Goal: Task Accomplishment & Management: Use online tool/utility

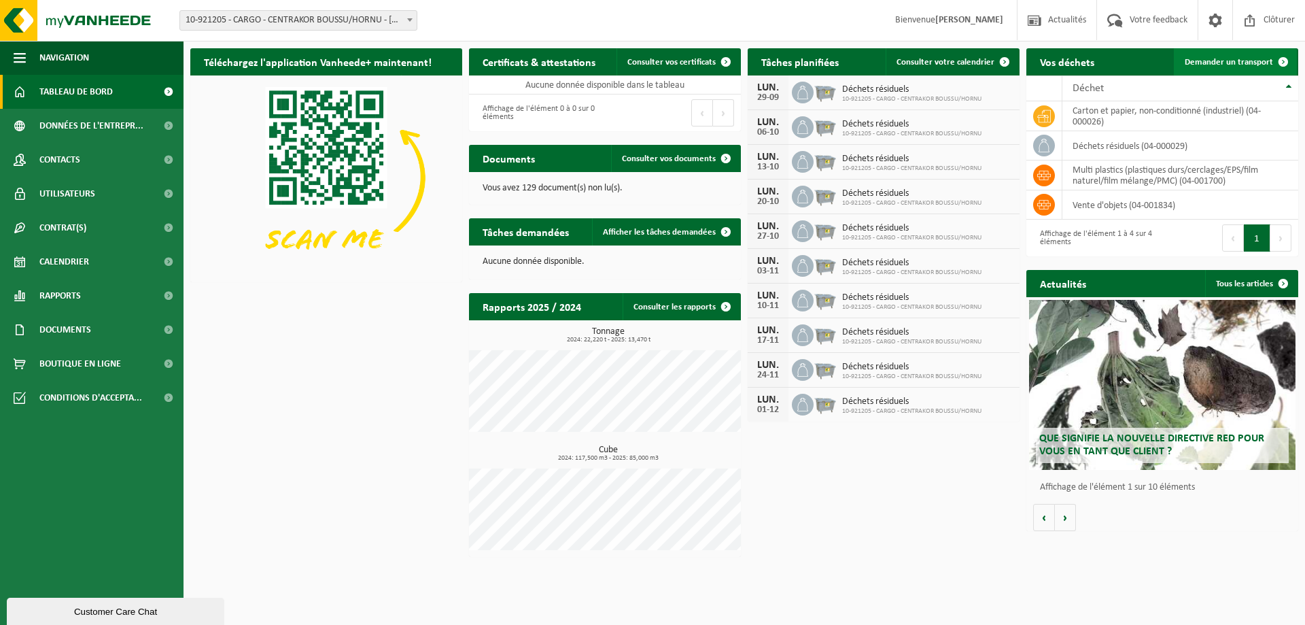
click at [1233, 67] on link "Demander un transport" at bounding box center [1235, 61] width 123 height 27
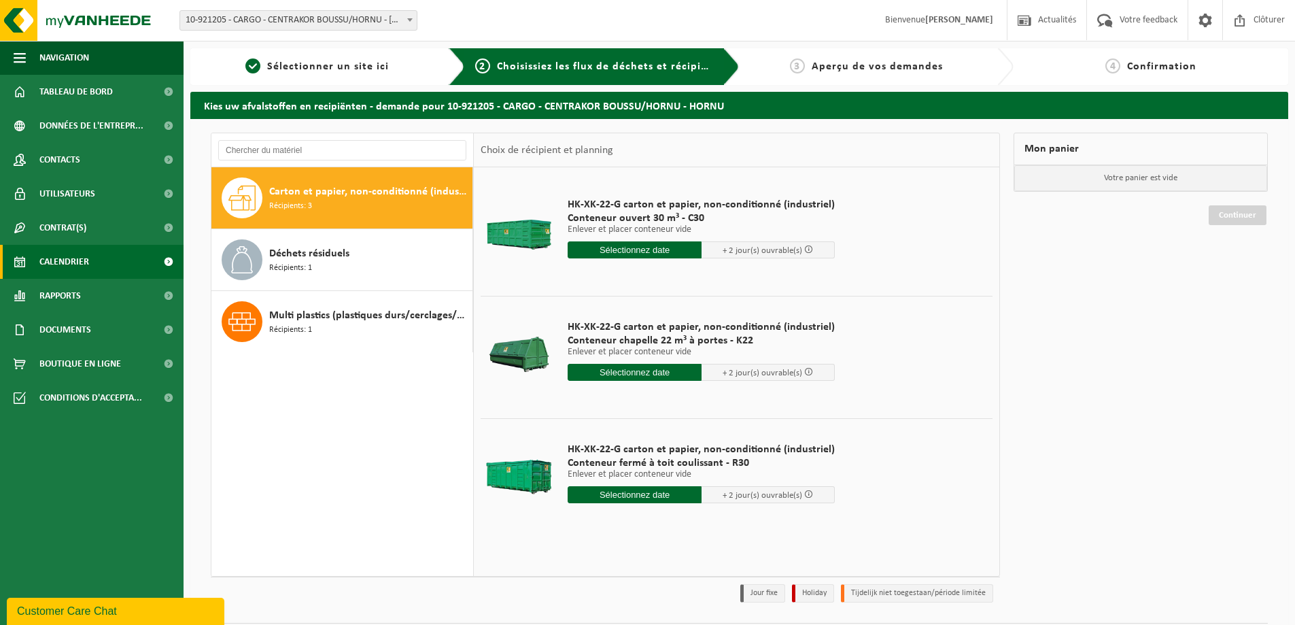
click at [87, 261] on span "Calendrier" at bounding box center [64, 262] width 50 height 34
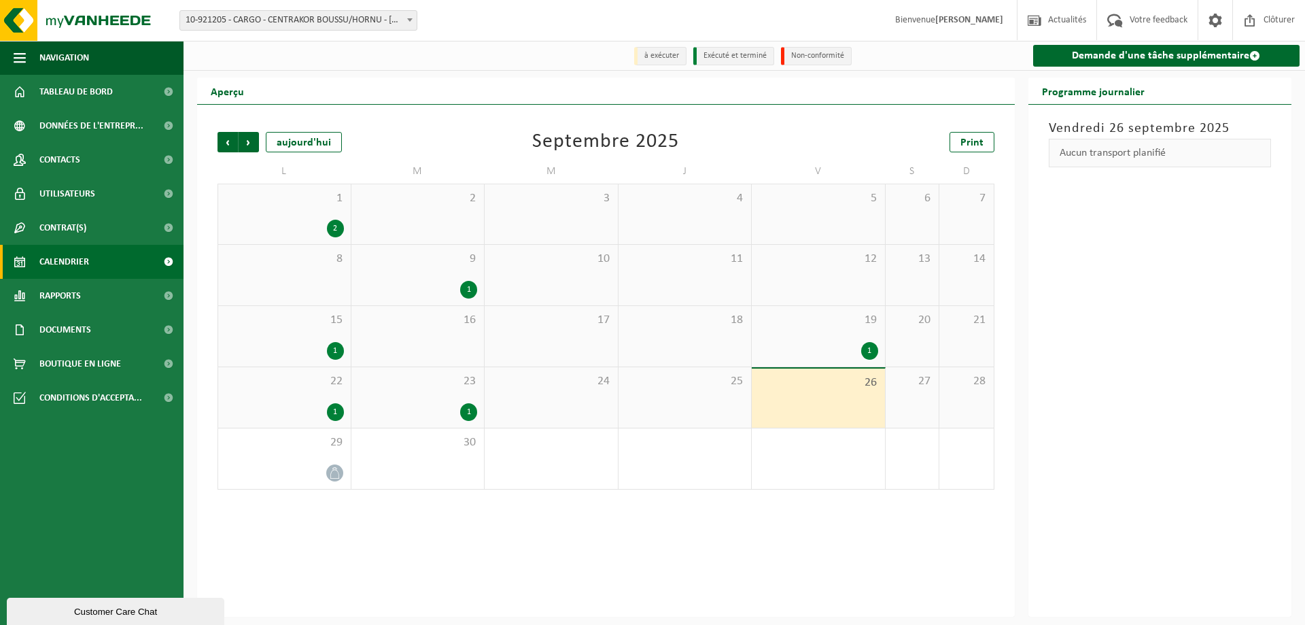
click at [470, 413] on div "1" at bounding box center [468, 412] width 17 height 18
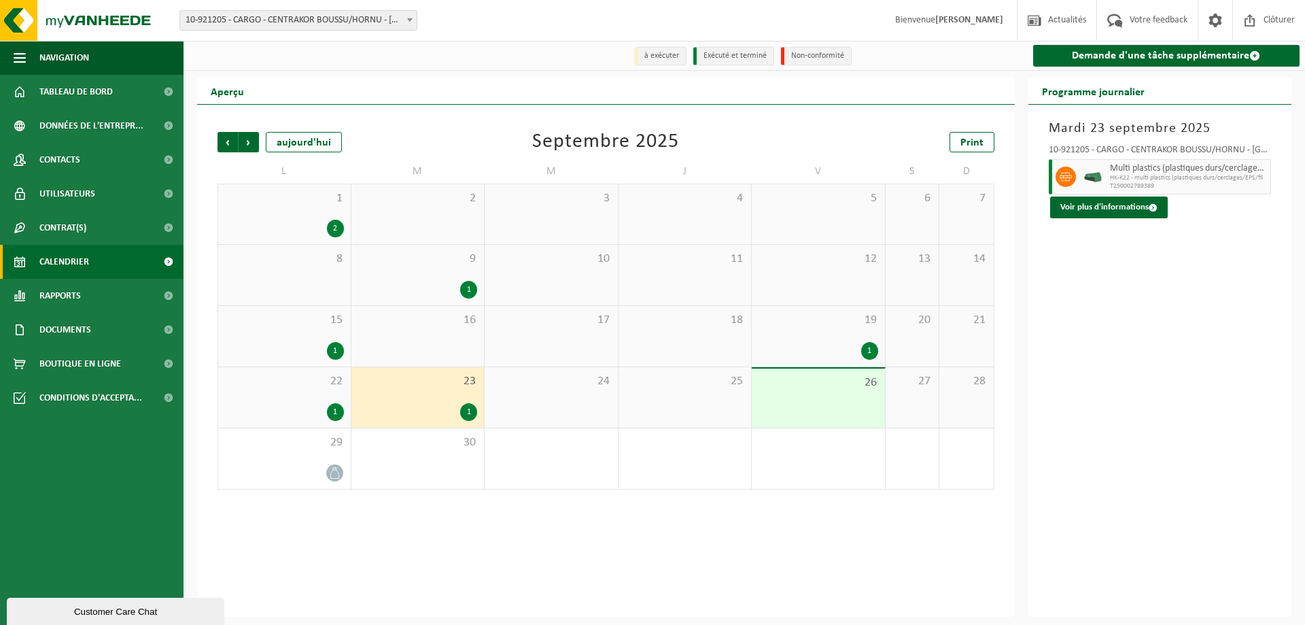
click at [298, 395] on div "22 1" at bounding box center [284, 397] width 133 height 60
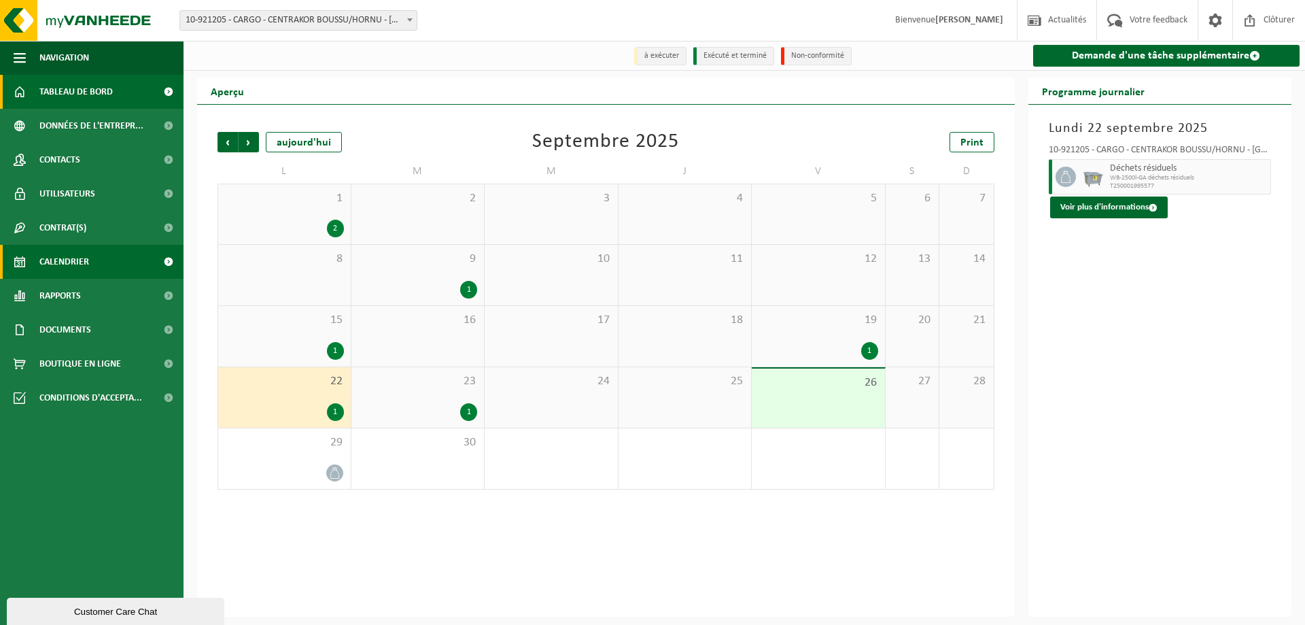
click at [55, 94] on span "Tableau de bord" at bounding box center [75, 92] width 73 height 34
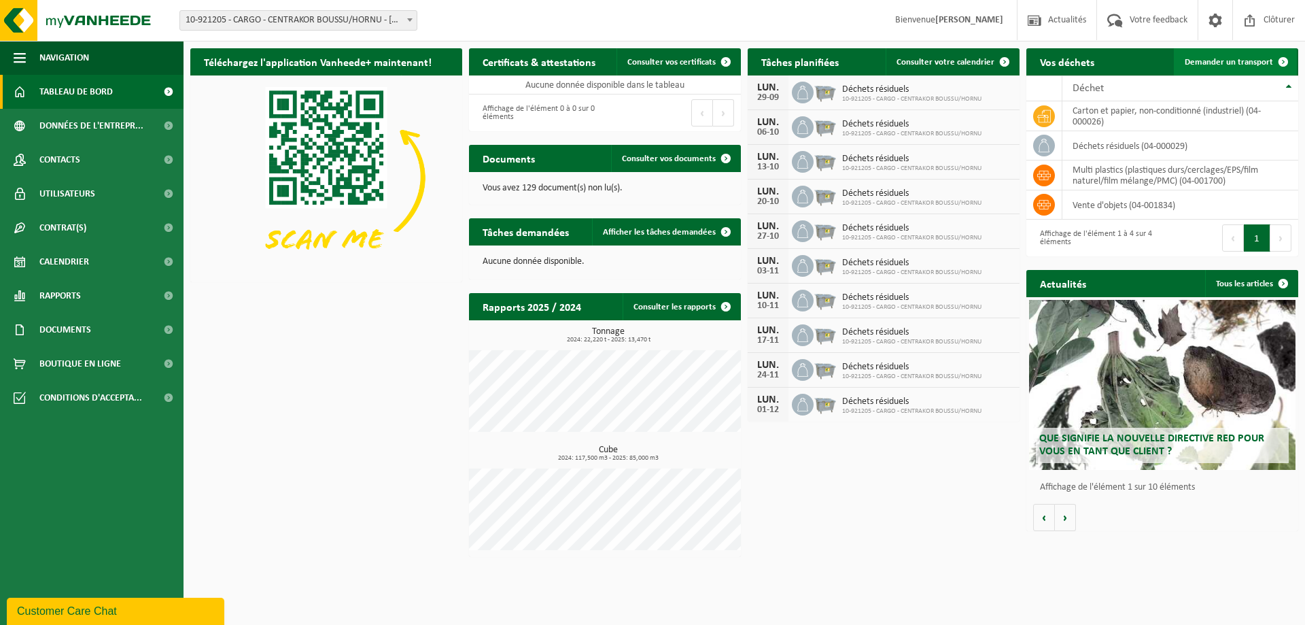
click at [1233, 65] on span "Demander un transport" at bounding box center [1229, 62] width 88 height 9
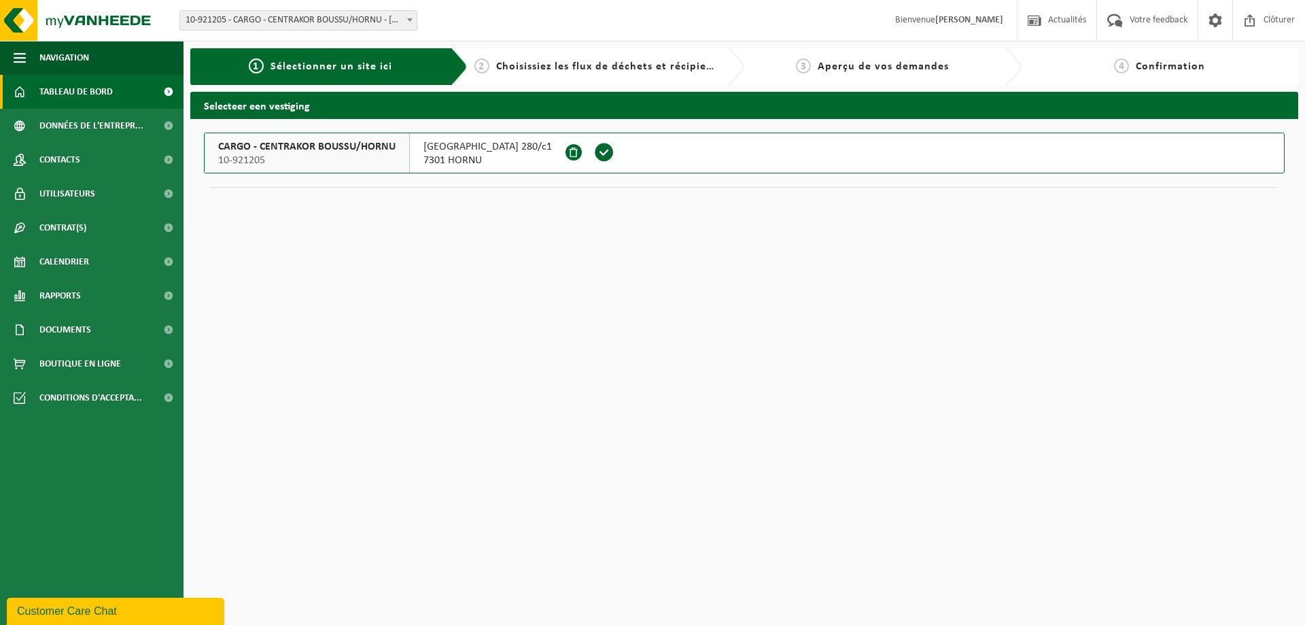
click at [84, 94] on span "Tableau de bord" at bounding box center [75, 92] width 73 height 34
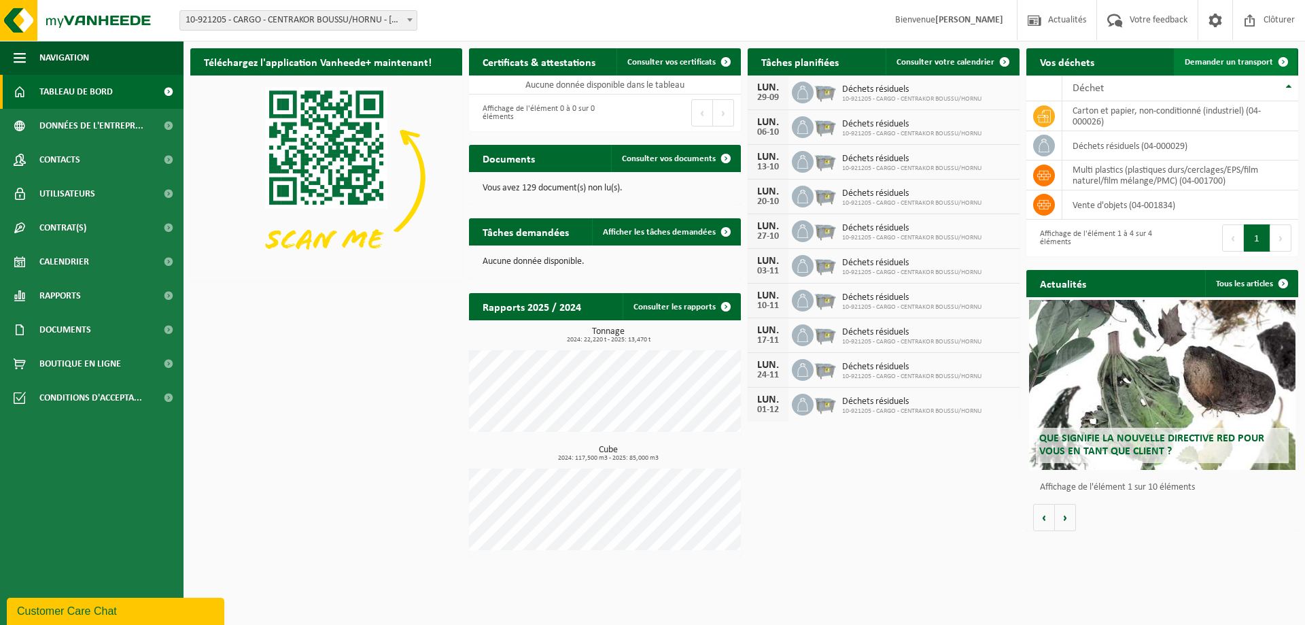
click at [1269, 62] on span "Demander un transport" at bounding box center [1229, 62] width 88 height 9
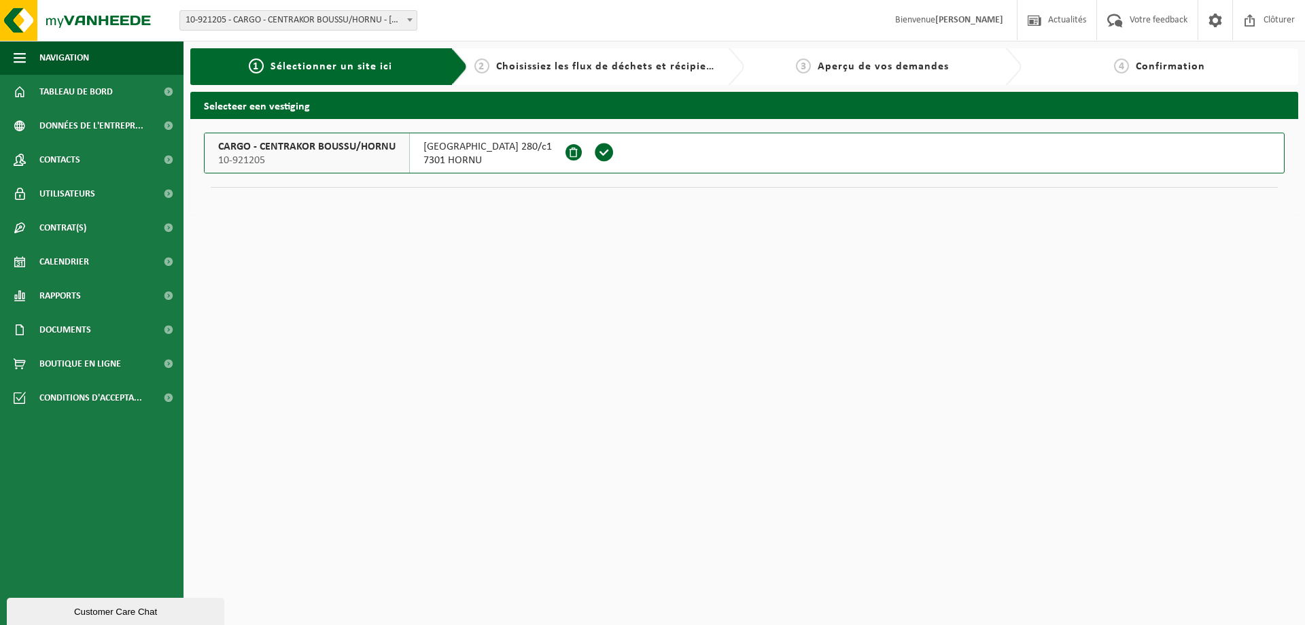
click at [594, 154] on span at bounding box center [604, 152] width 20 height 20
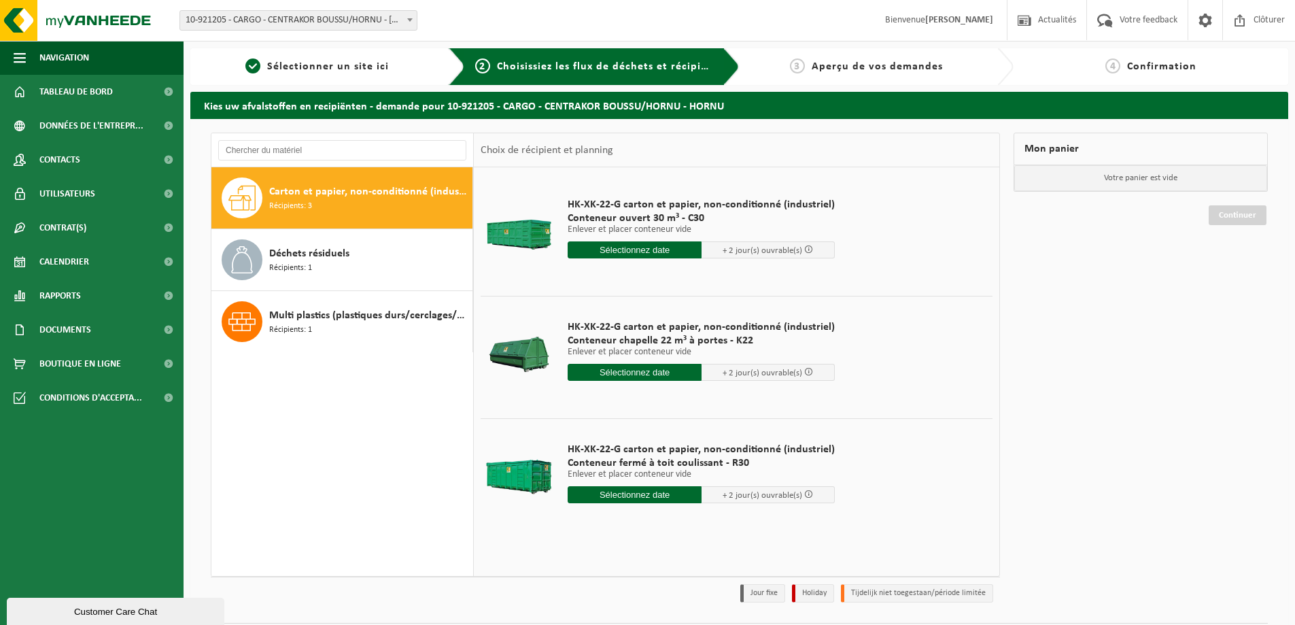
click at [620, 372] on input "text" at bounding box center [635, 372] width 134 height 17
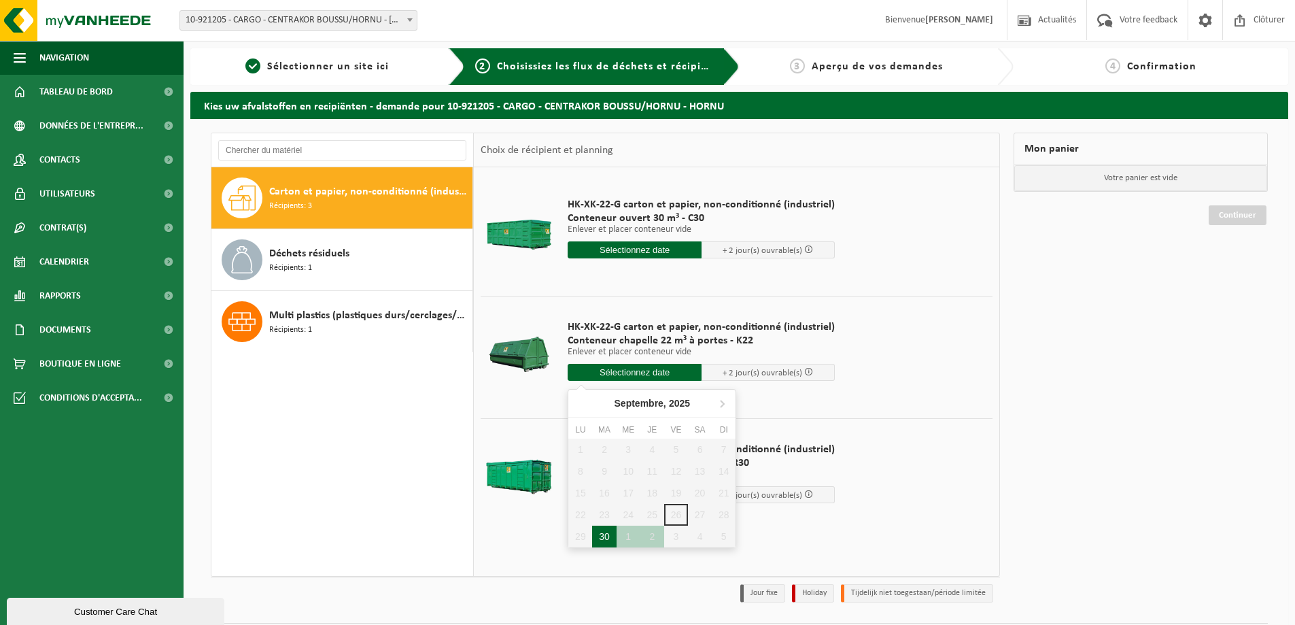
click at [597, 534] on div "30" at bounding box center [604, 536] width 24 height 22
type input "à partir de 2025-09-30"
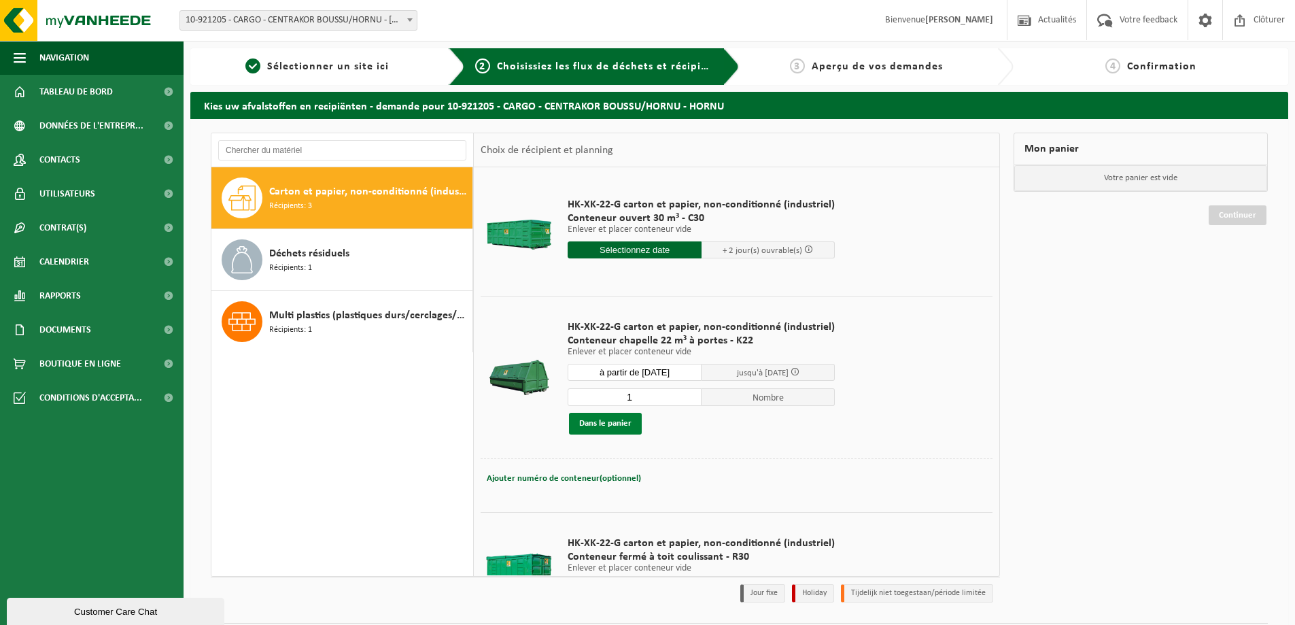
click at [611, 417] on button "Dans le panier" at bounding box center [605, 424] width 73 height 22
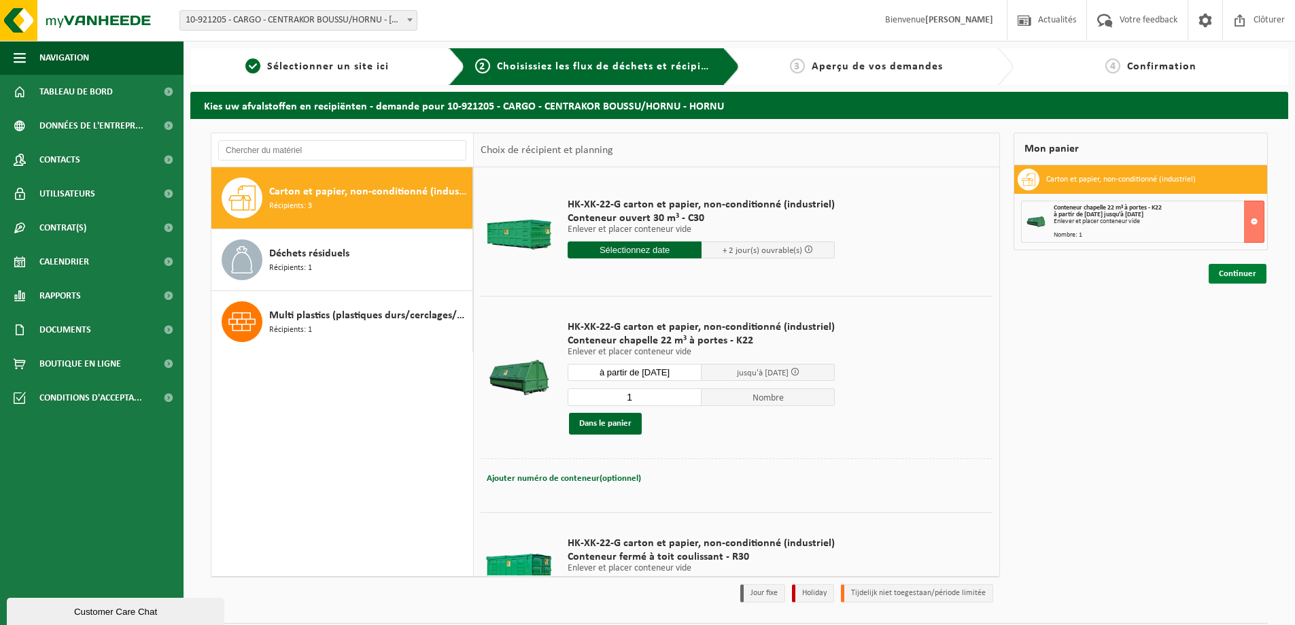
click at [1243, 275] on link "Continuer" at bounding box center [1238, 274] width 58 height 20
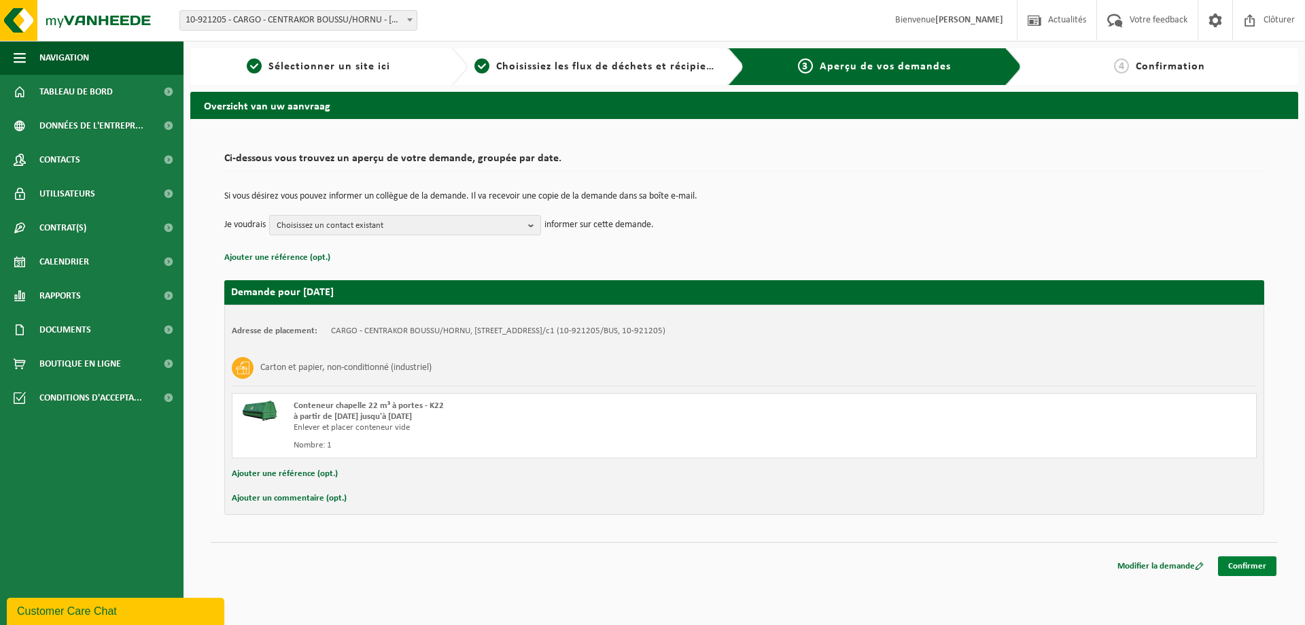
click at [1255, 561] on link "Confirmer" at bounding box center [1247, 566] width 58 height 20
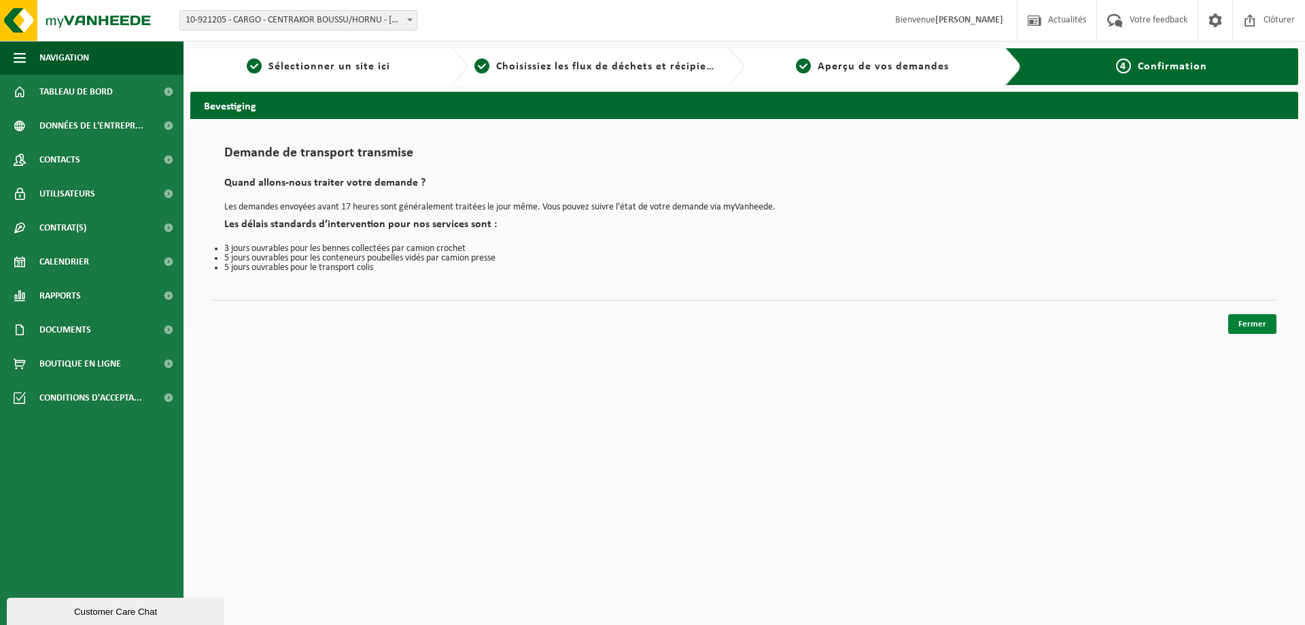
click at [1251, 318] on link "Fermer" at bounding box center [1252, 324] width 48 height 20
